Goal: Entertainment & Leisure: Consume media (video, audio)

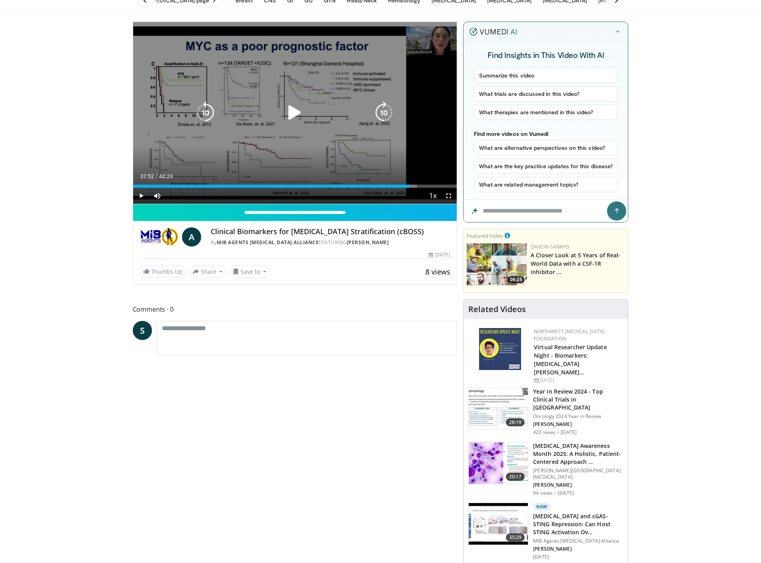
click at [286, 111] on icon "Video Player" at bounding box center [295, 113] width 22 height 22
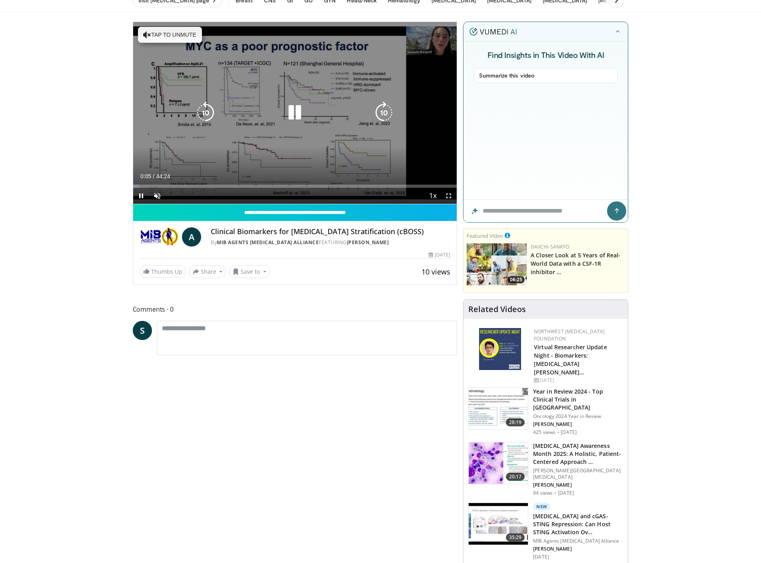
click at [195, 34] on button "Tap to unmute" at bounding box center [170, 35] width 64 height 16
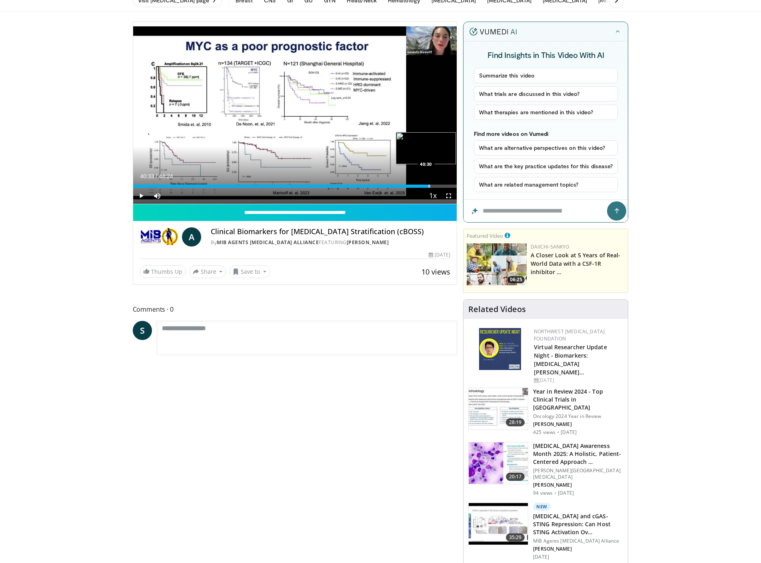
drag, startPoint x: 141, startPoint y: 186, endPoint x: 429, endPoint y: 185, distance: 287.5
click at [429, 185] on div "Progress Bar" at bounding box center [429, 186] width 1 height 3
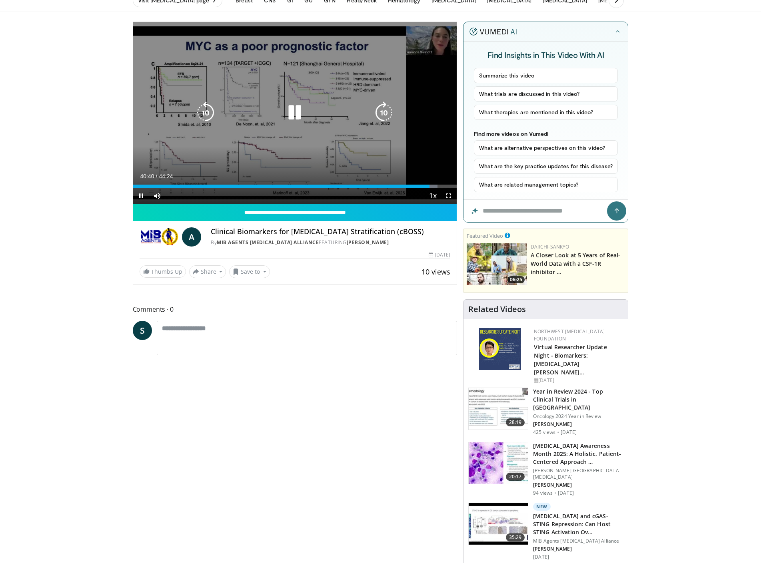
click at [393, 108] on icon "Video Player" at bounding box center [384, 113] width 22 height 22
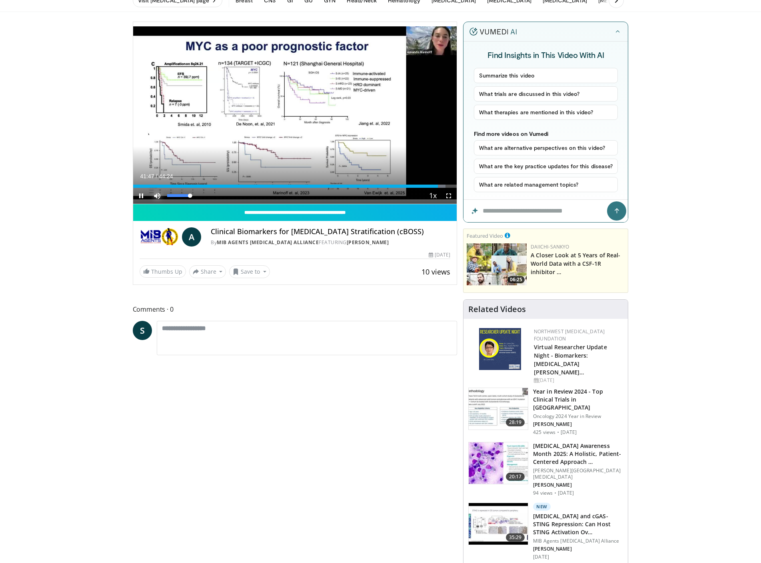
click at [157, 194] on span "Video Player" at bounding box center [157, 196] width 16 height 16
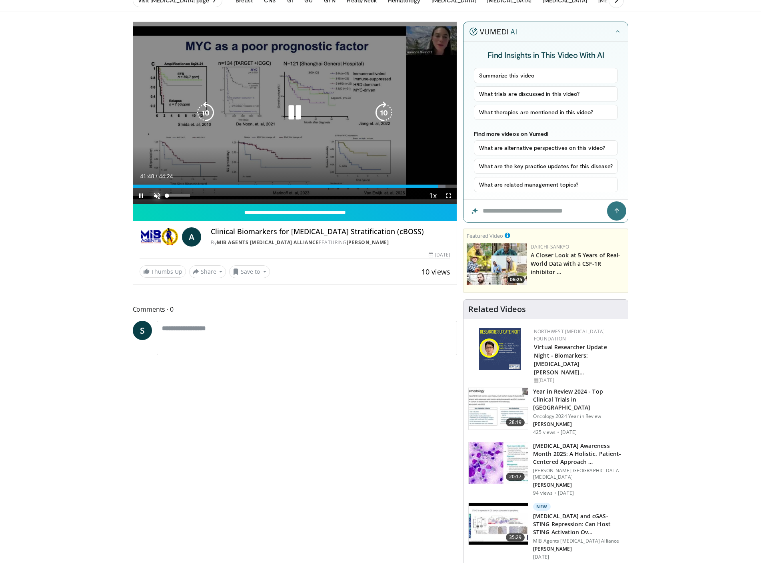
click at [155, 197] on span "Video Player" at bounding box center [157, 196] width 16 height 16
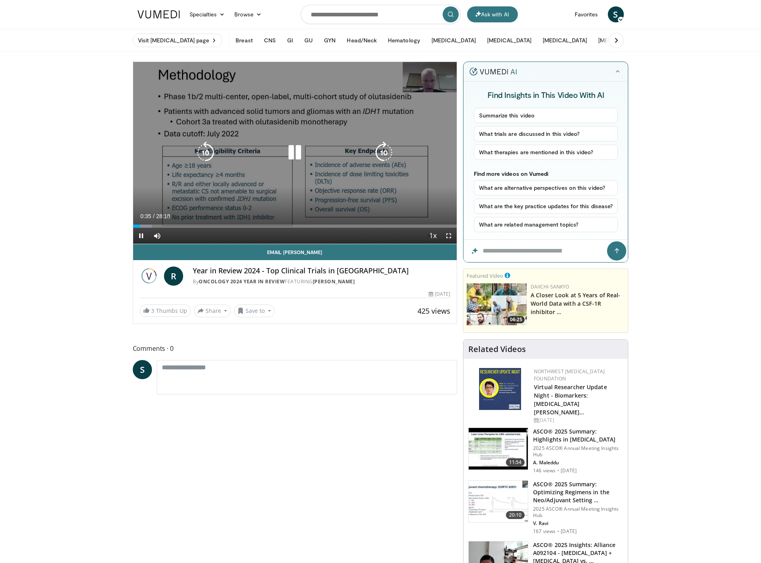
click at [294, 145] on icon "Video Player" at bounding box center [295, 153] width 22 height 22
click at [288, 158] on icon "Video Player" at bounding box center [295, 153] width 22 height 22
